Goal: Information Seeking & Learning: Learn about a topic

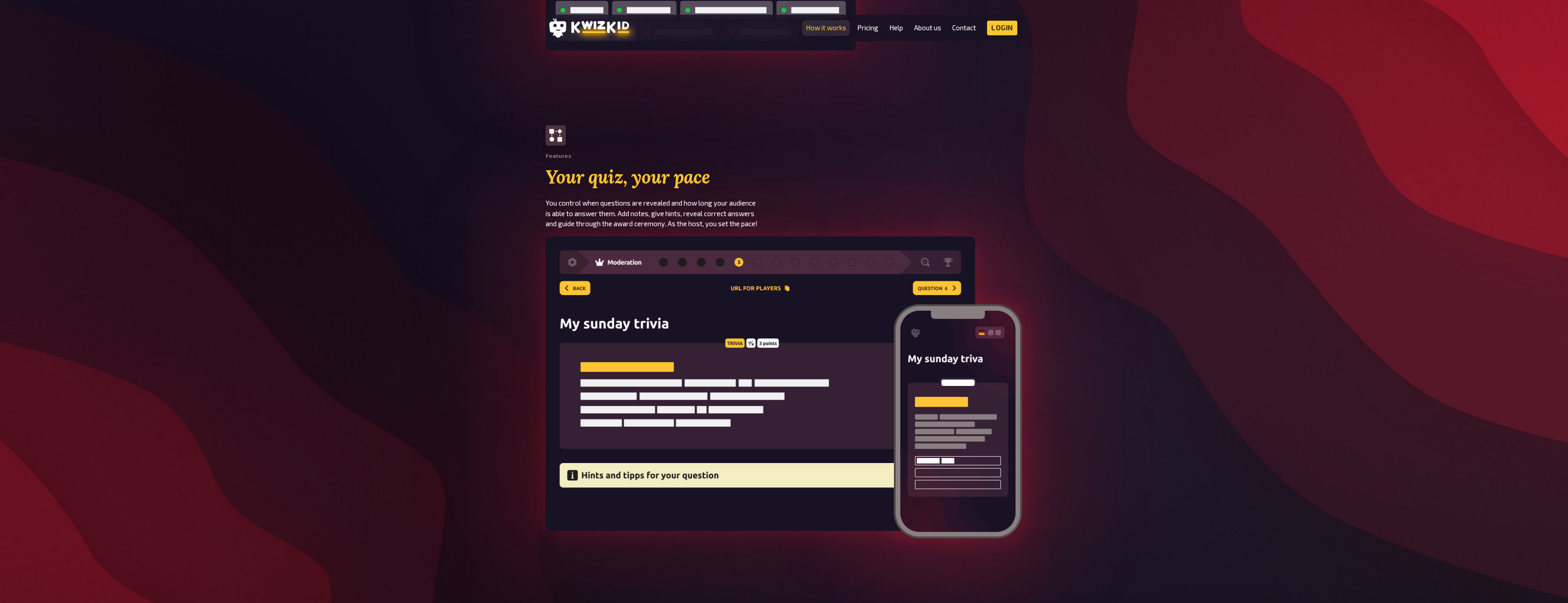
click at [832, 27] on link "How it works" at bounding box center [826, 27] width 40 height 8
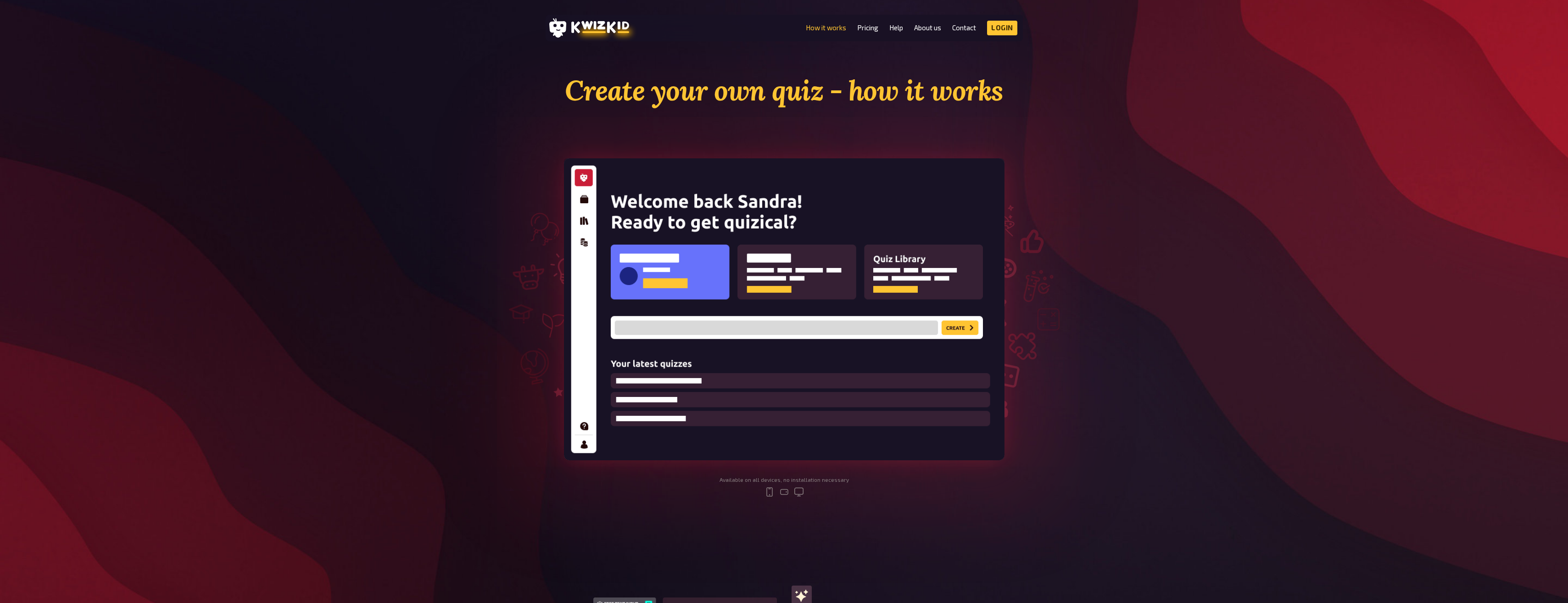
click at [586, 198] on img at bounding box center [785, 309] width 441 height 302
click at [1008, 507] on section "Create your own quiz - how it works Available on all devices, no installation n…" at bounding box center [784, 293] width 551 height 439
click at [965, 312] on img at bounding box center [785, 309] width 441 height 302
click at [965, 330] on img at bounding box center [785, 309] width 441 height 302
click at [729, 269] on img at bounding box center [785, 309] width 441 height 302
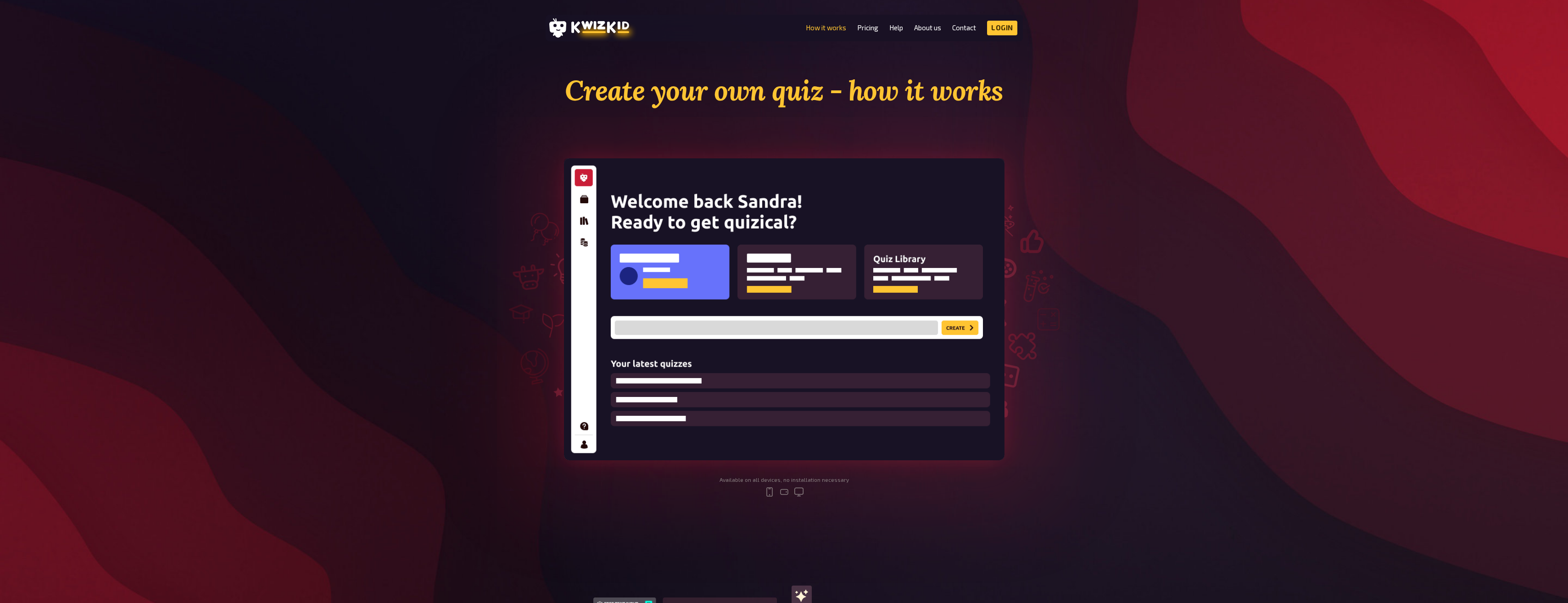
click at [589, 180] on img at bounding box center [785, 309] width 441 height 302
click at [679, 155] on section "Create your own quiz - how it works Available on all devices, no installation n…" at bounding box center [784, 293] width 551 height 439
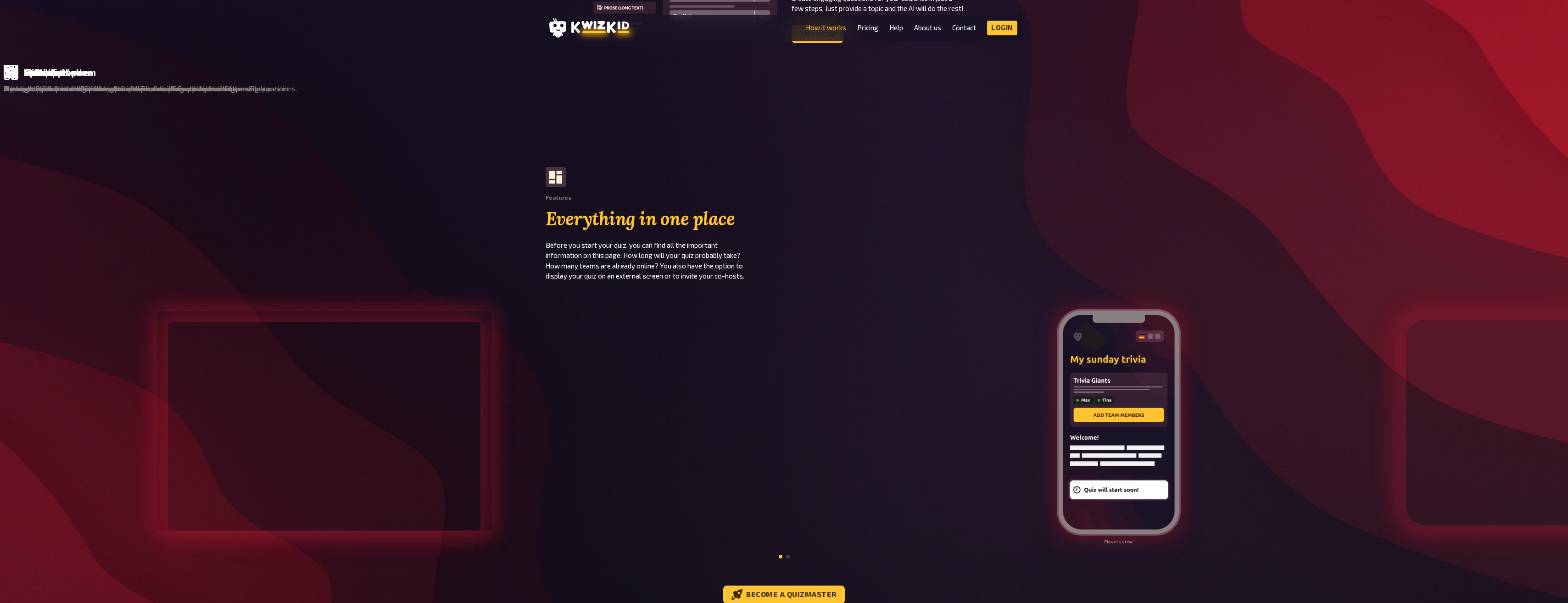
scroll to position [734, 0]
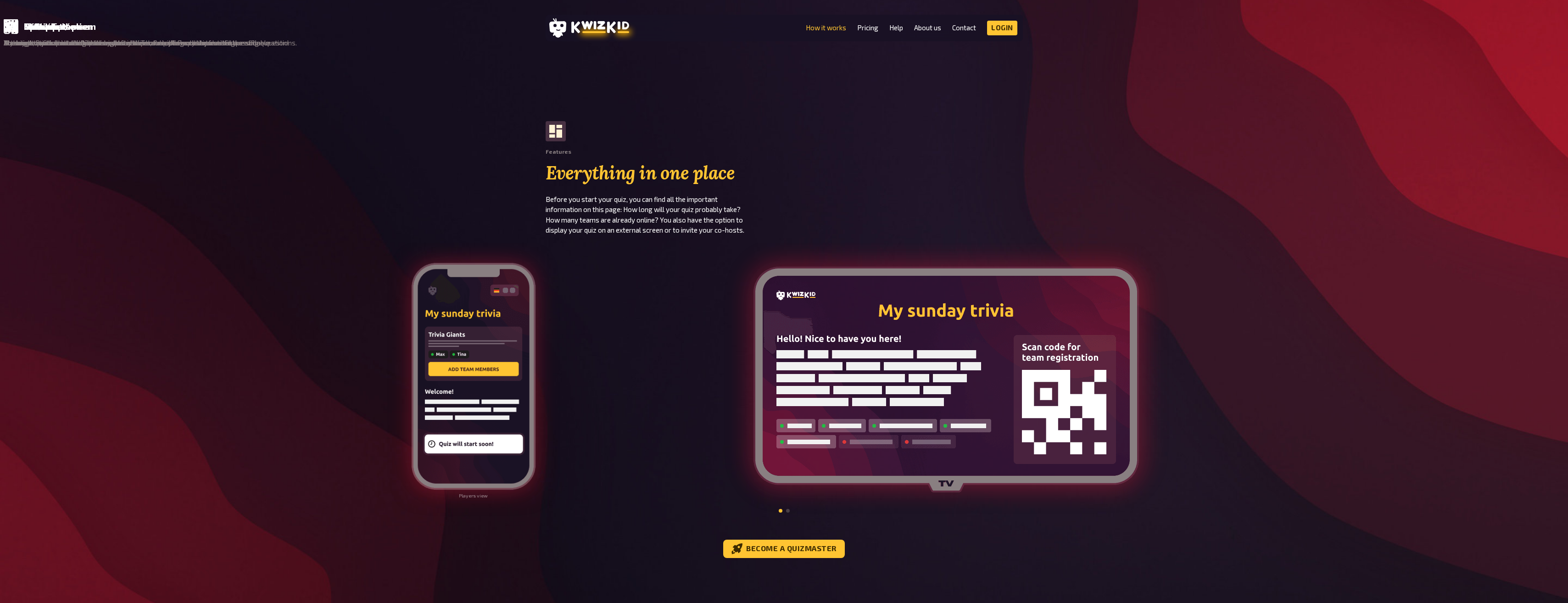
click at [419, 337] on img at bounding box center [474, 376] width 126 height 229
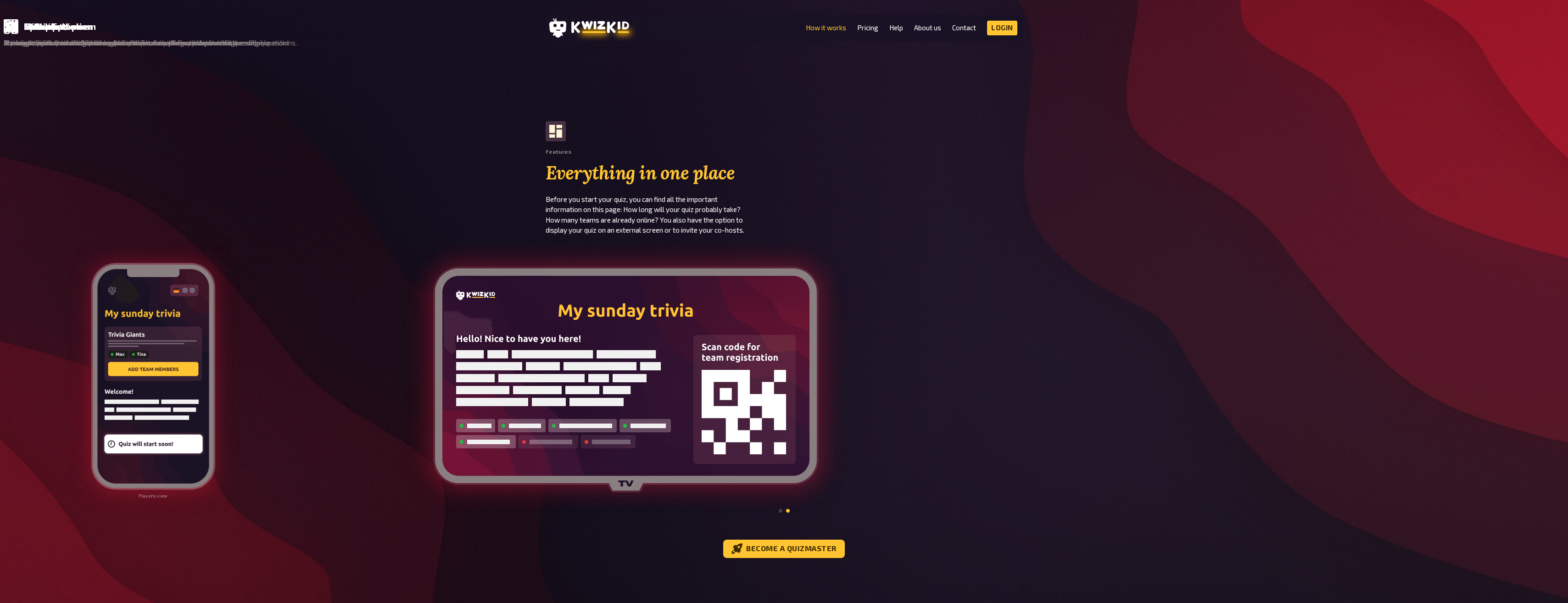
click at [203, 331] on div "Players view" at bounding box center [239, 380] width 313 height 237
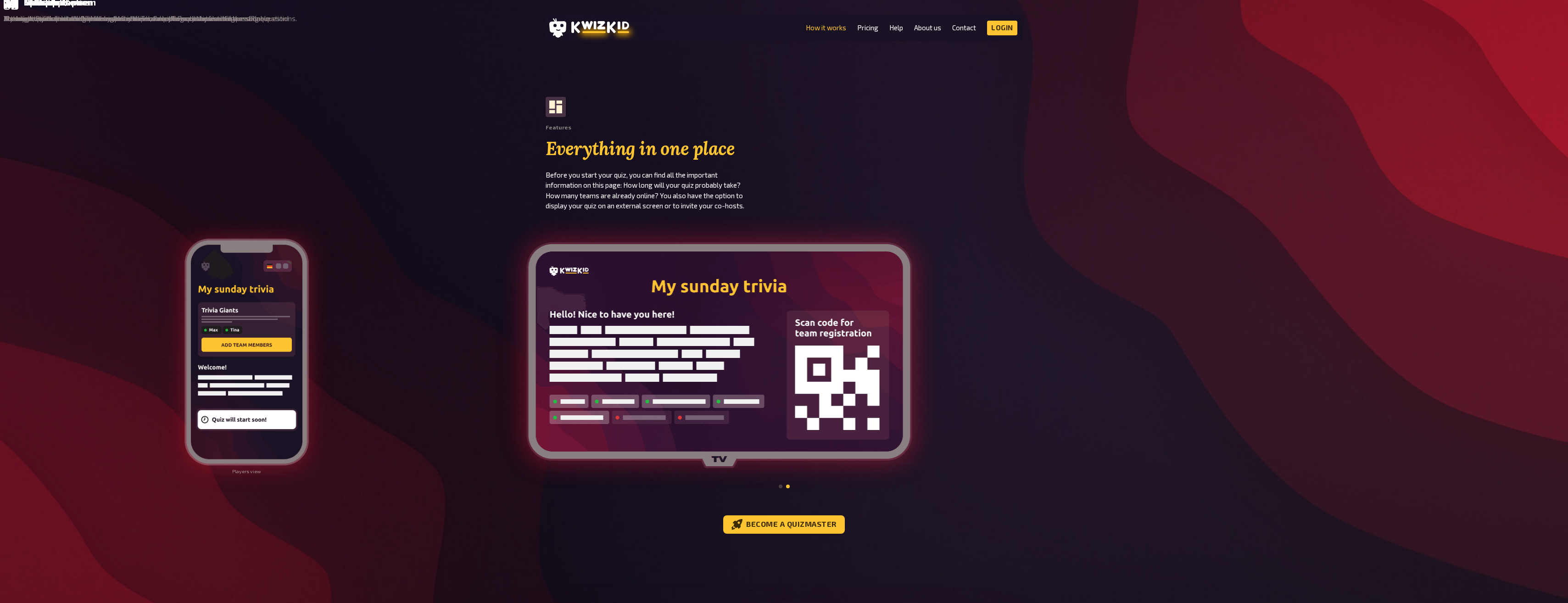
scroll to position [562, 0]
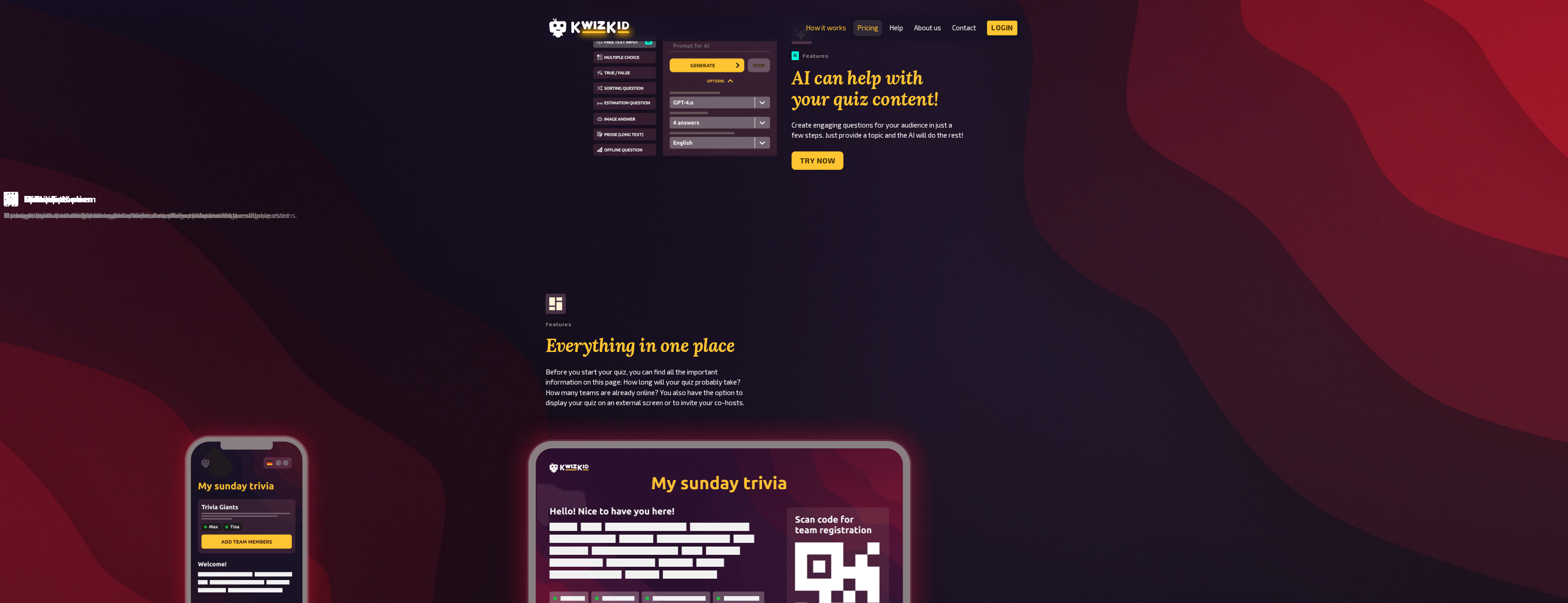
click at [867, 29] on link "Pricing" at bounding box center [867, 27] width 21 height 8
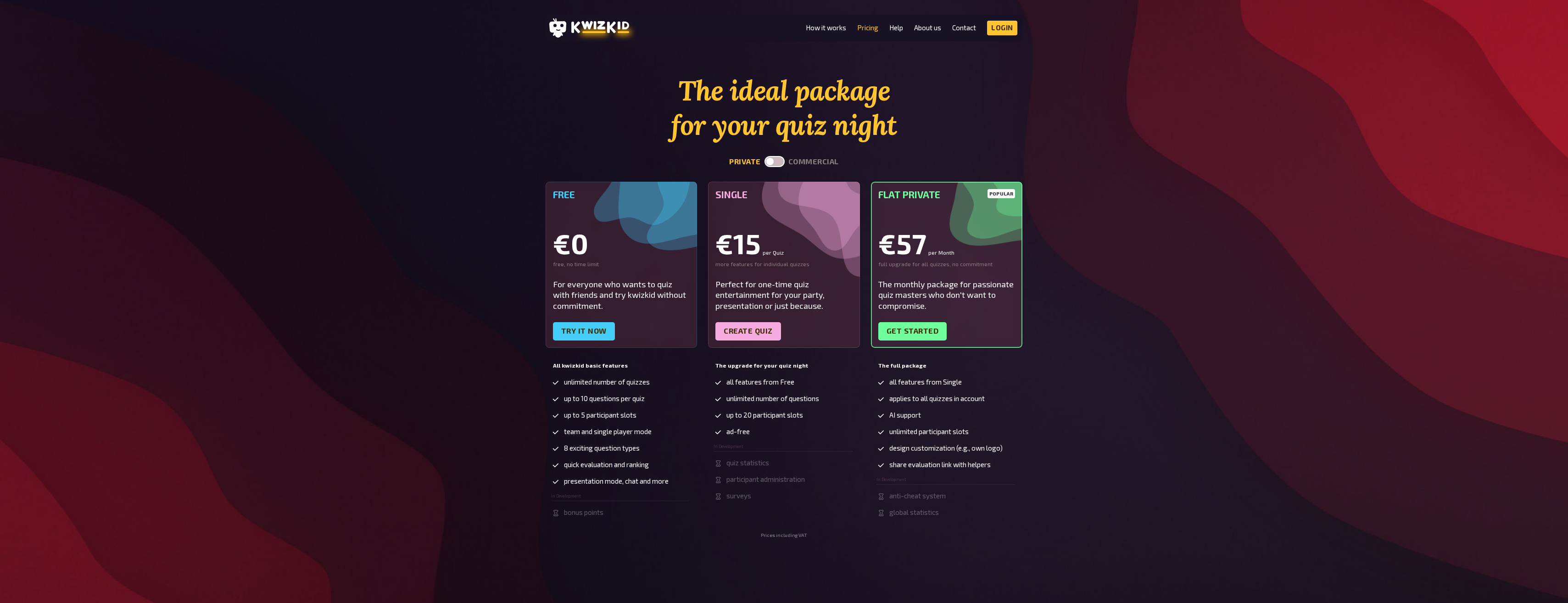
click at [776, 159] on label at bounding box center [774, 161] width 20 height 11
click at [765, 156] on input "checkbox" at bounding box center [764, 156] width 1 height 1
checkbox input "true"
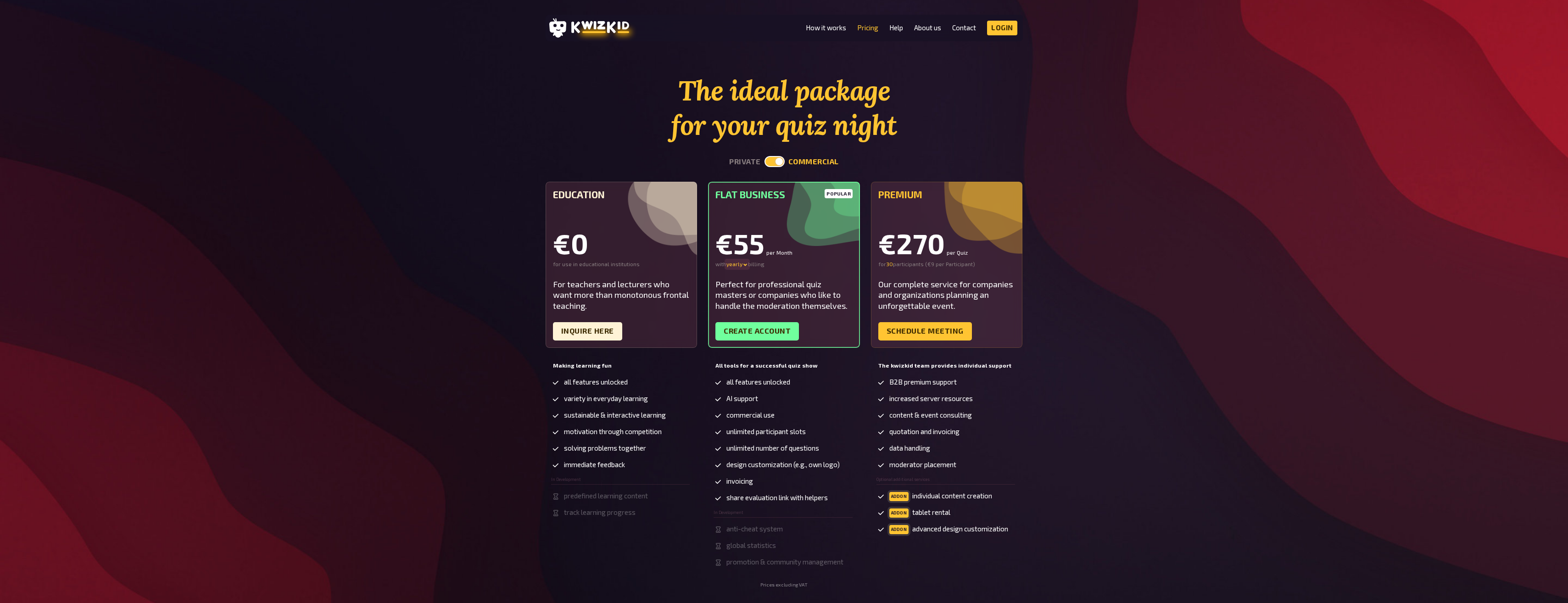
click at [740, 263] on div "yearly" at bounding box center [737, 264] width 21 height 7
click at [743, 264] on div "monthly" at bounding box center [750, 264] width 48 height 7
